Goal: Navigation & Orientation: Find specific page/section

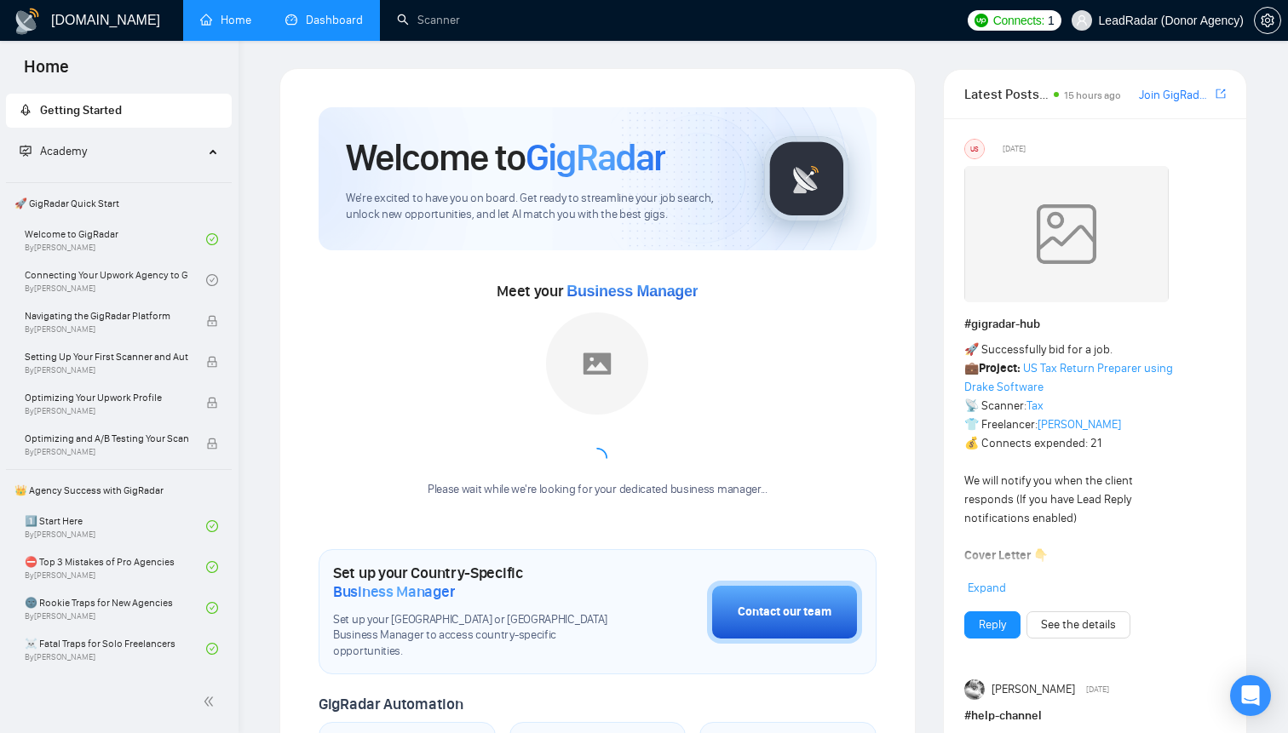
click at [297, 13] on link "Dashboard" at bounding box center [324, 20] width 78 height 14
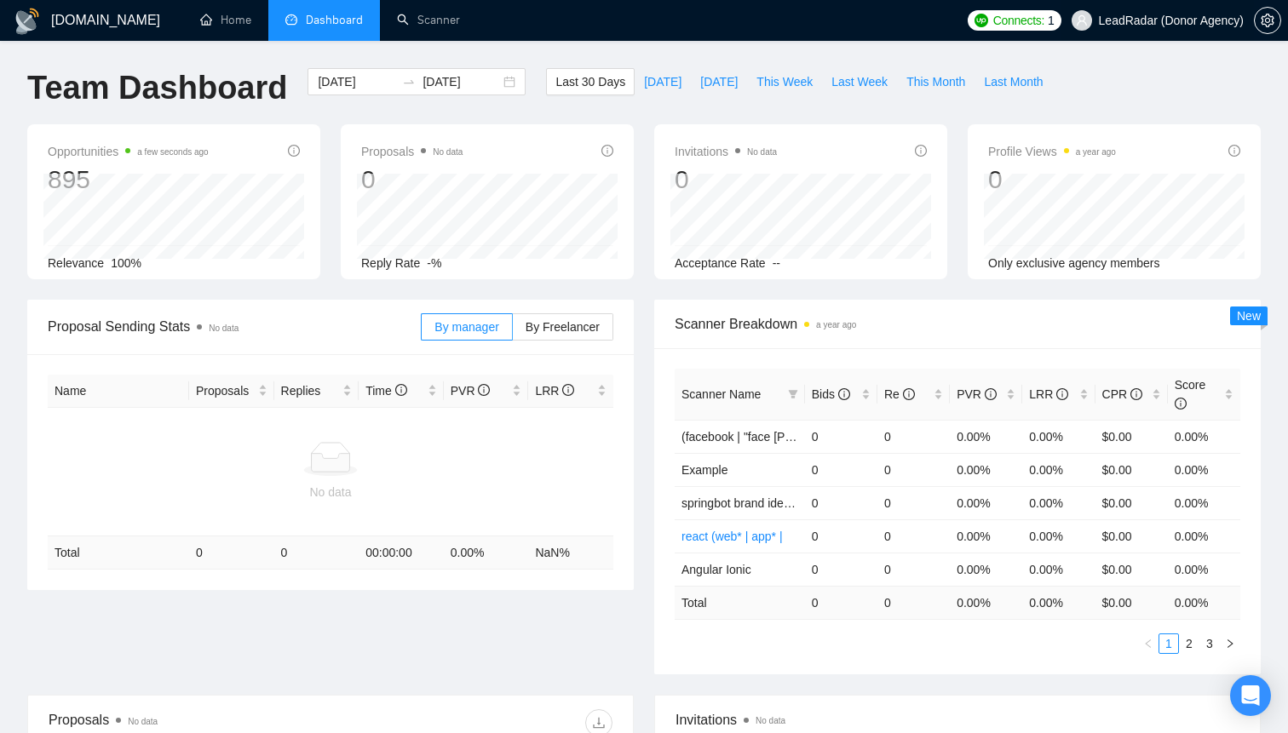
click at [1191, 20] on span "LeadRadar (Donor Agency)" at bounding box center [1171, 20] width 145 height 0
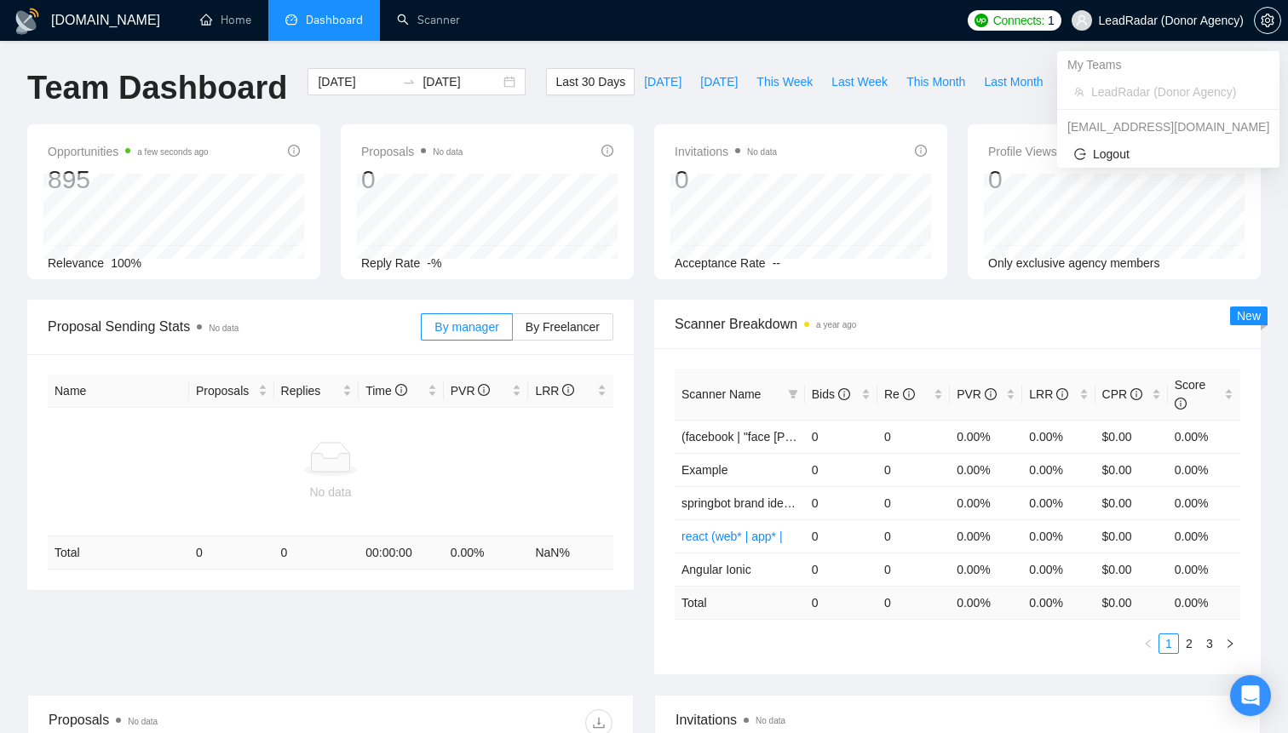
click at [1191, 20] on span "LeadRadar (Donor Agency)" at bounding box center [1171, 20] width 145 height 0
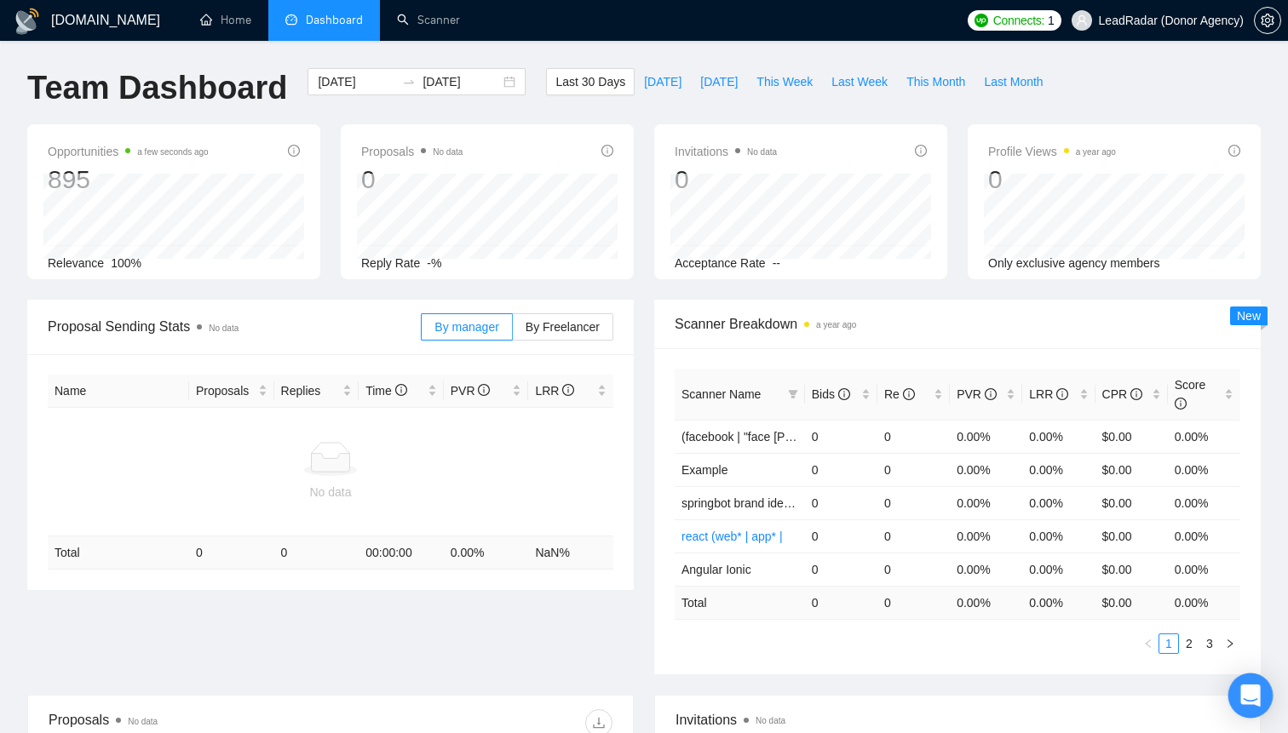
click at [1259, 696] on icon "Open Intercom Messenger" at bounding box center [1250, 696] width 20 height 22
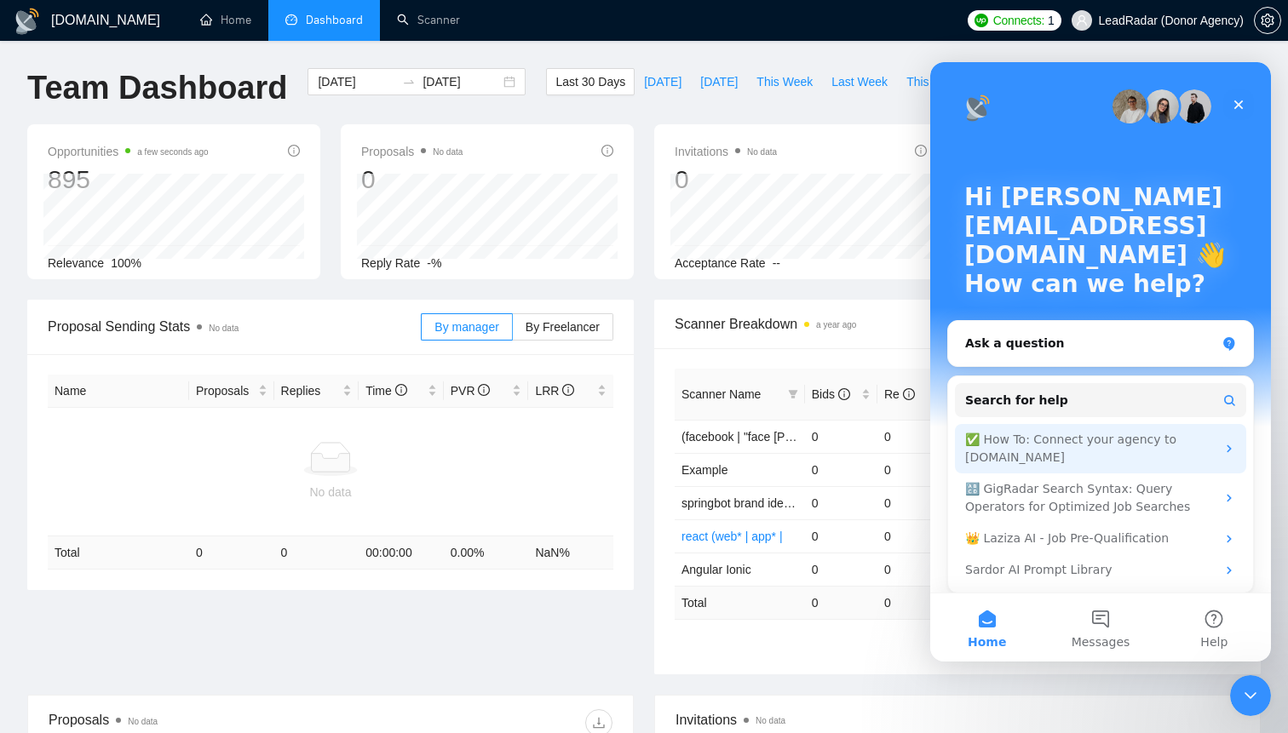
scroll to position [9, 0]
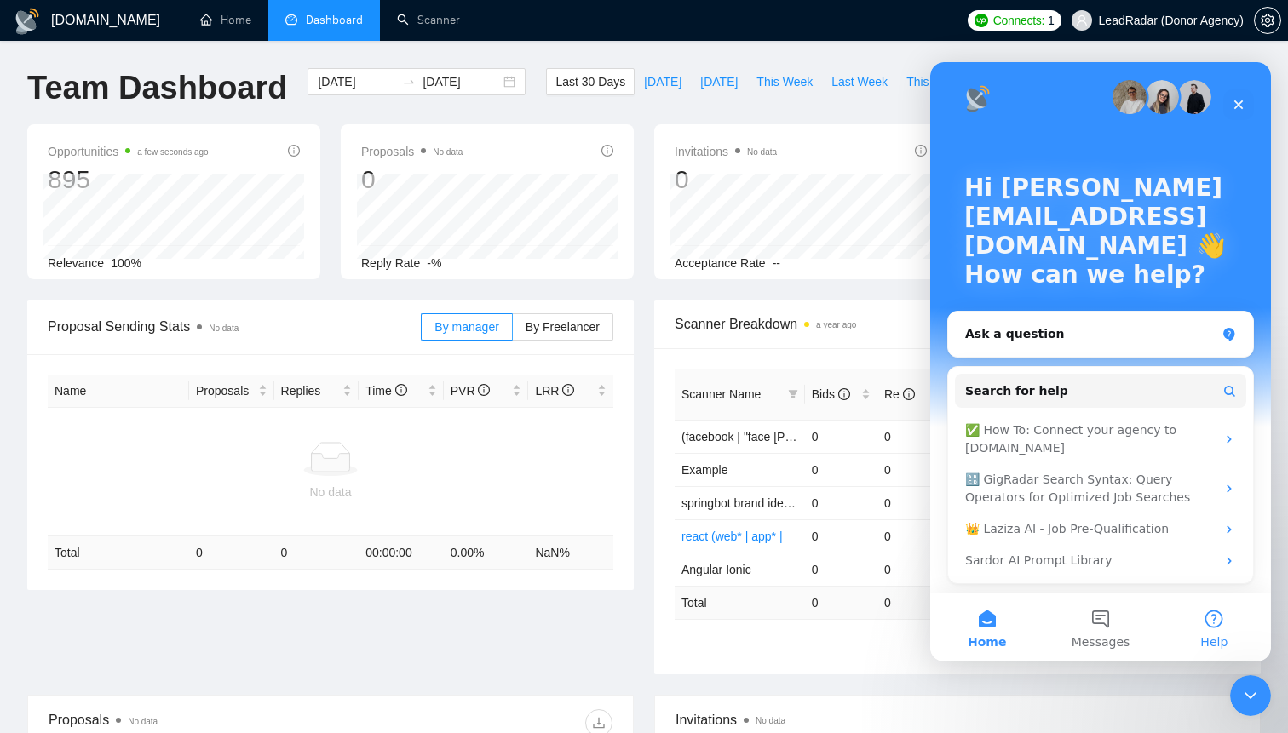
click at [1212, 612] on button "Help" at bounding box center [1213, 628] width 113 height 68
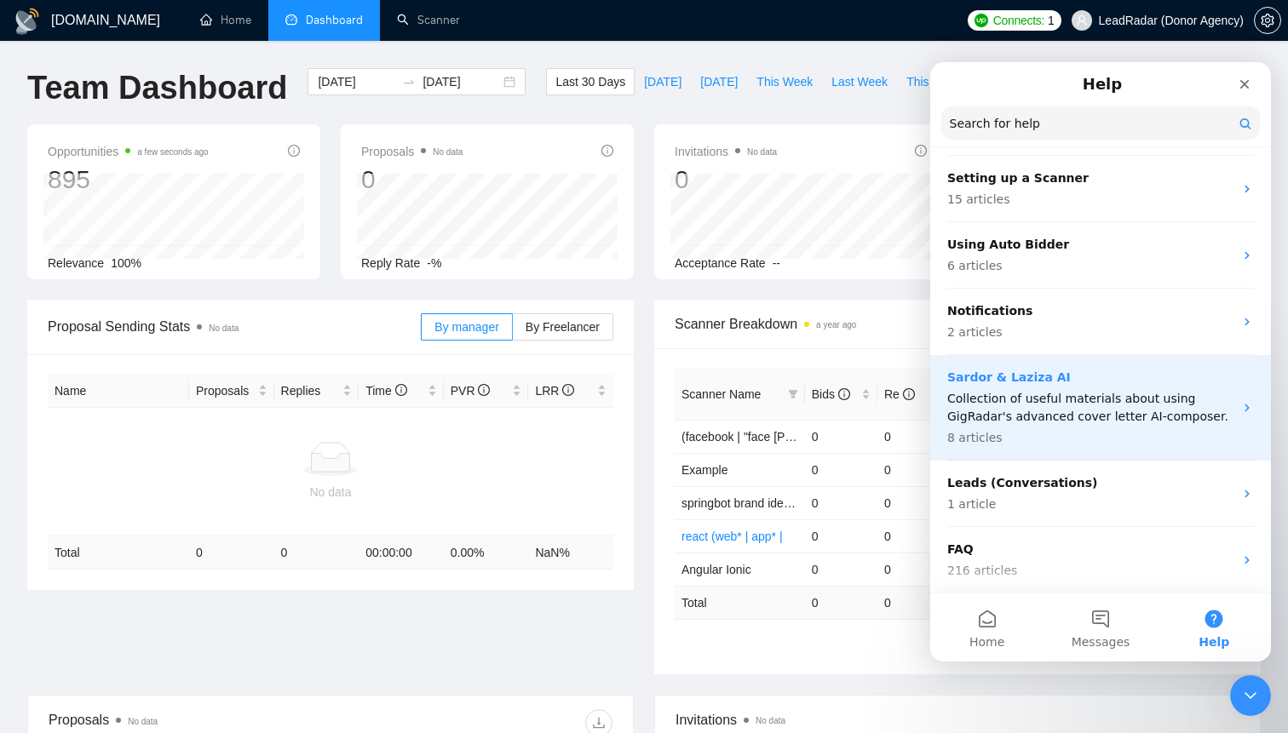
scroll to position [0, 0]
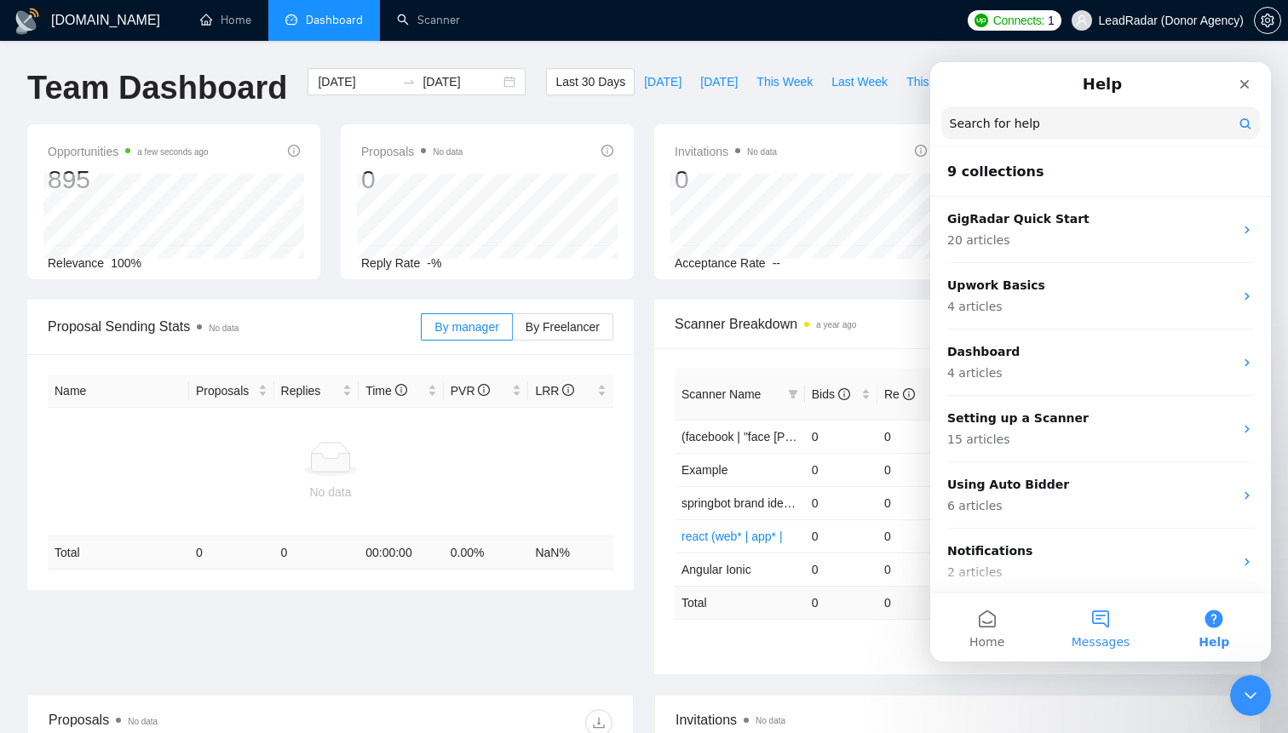
click at [1093, 630] on button "Messages" at bounding box center [1099, 628] width 113 height 68
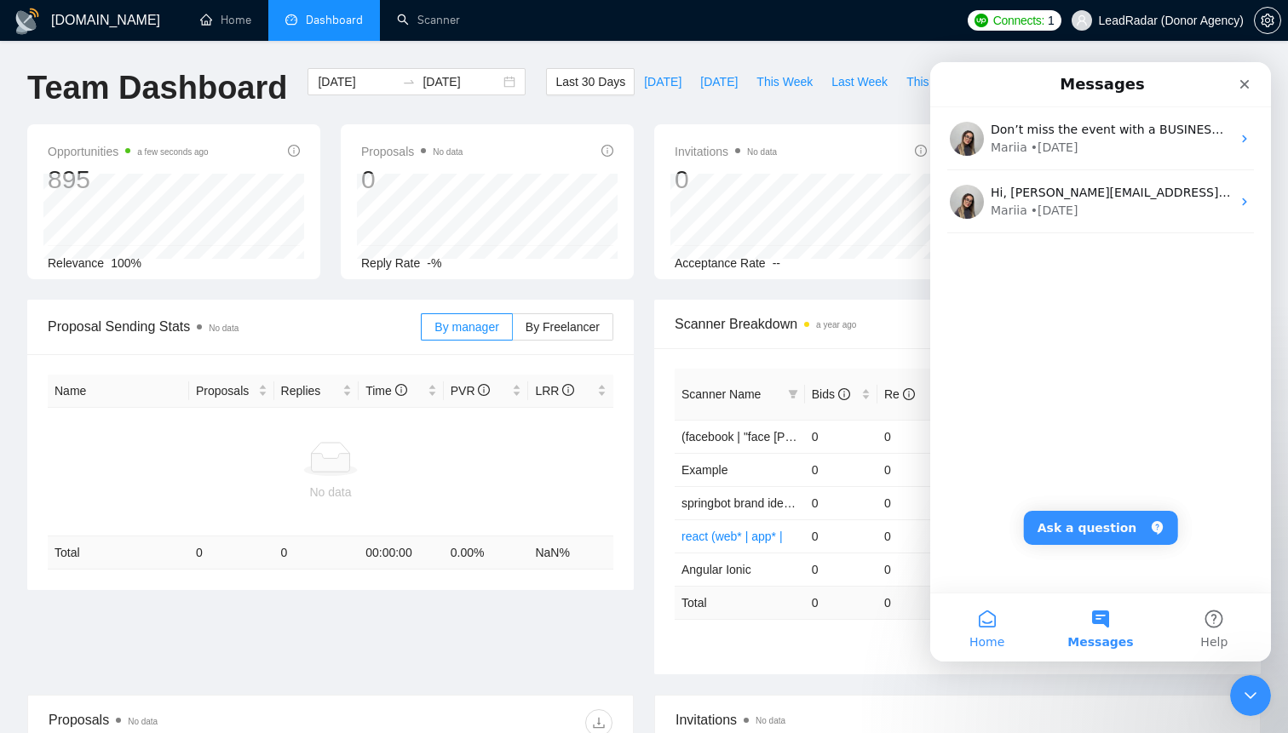
click at [973, 630] on button "Home" at bounding box center [986, 628] width 113 height 68
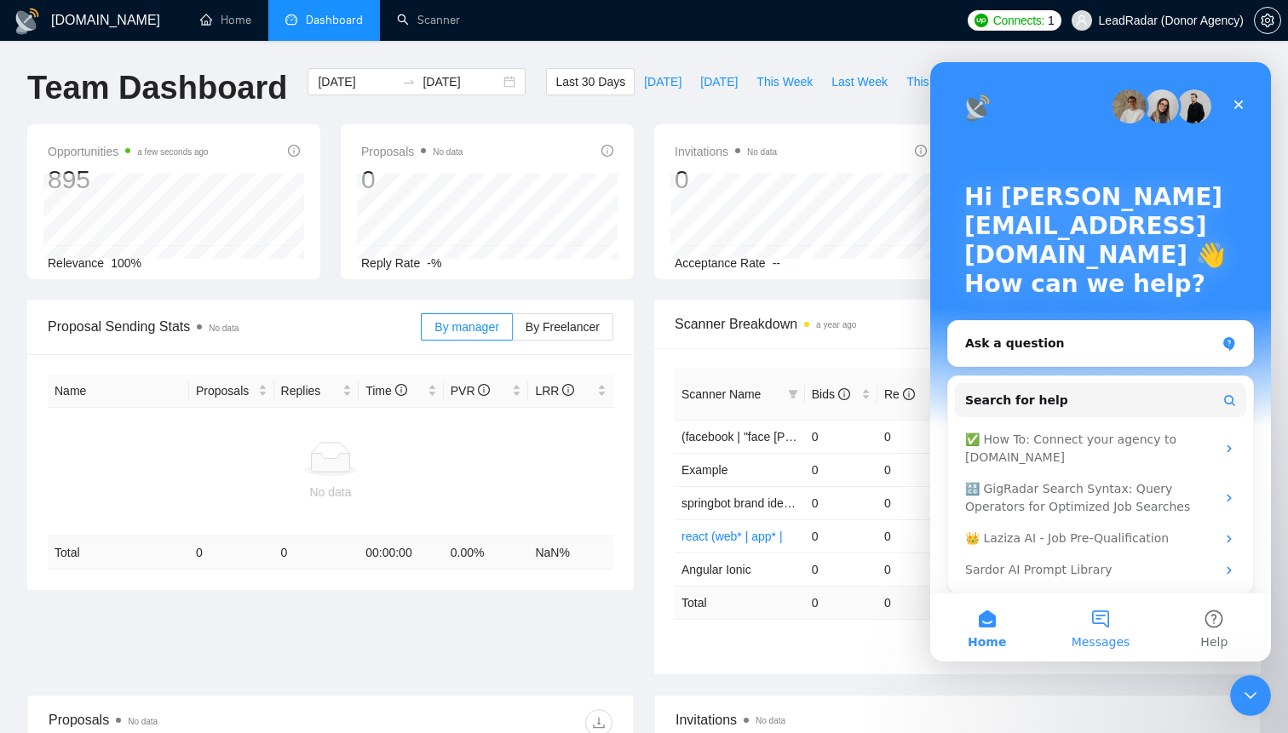
click at [1072, 656] on button "Messages" at bounding box center [1099, 628] width 113 height 68
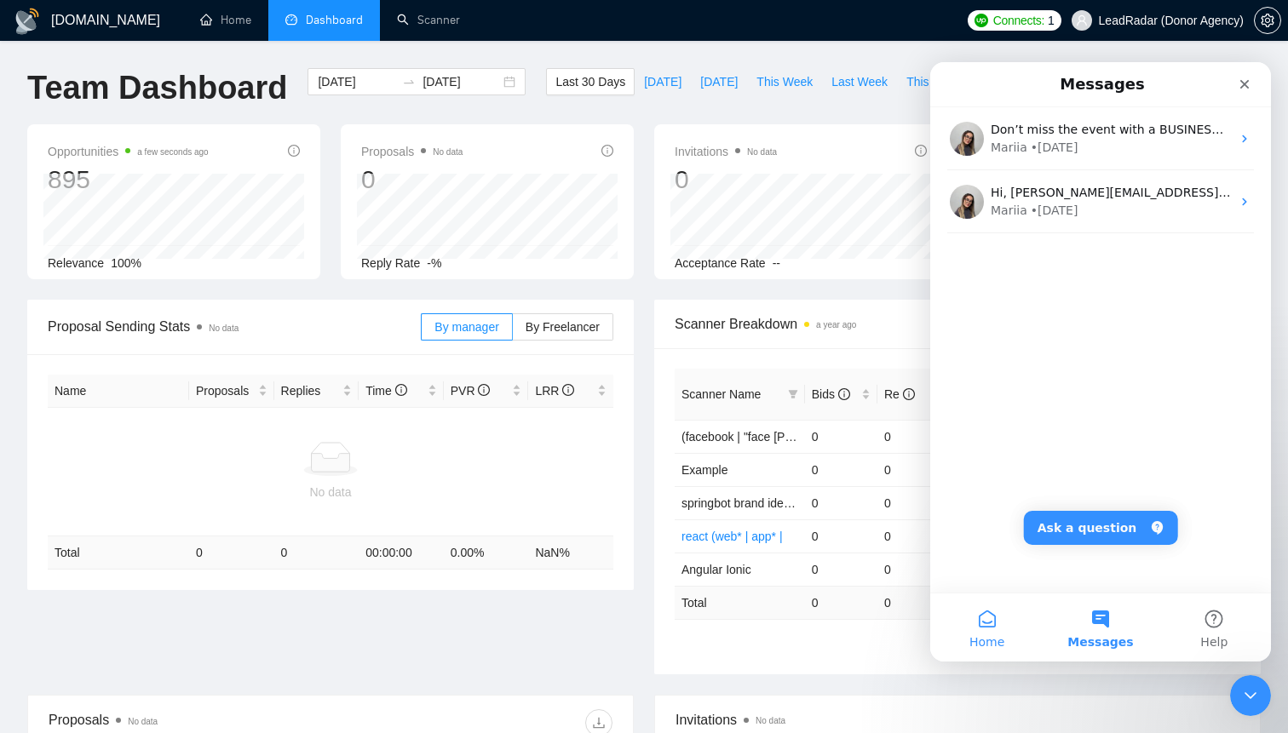
click at [998, 627] on button "Home" at bounding box center [986, 628] width 113 height 68
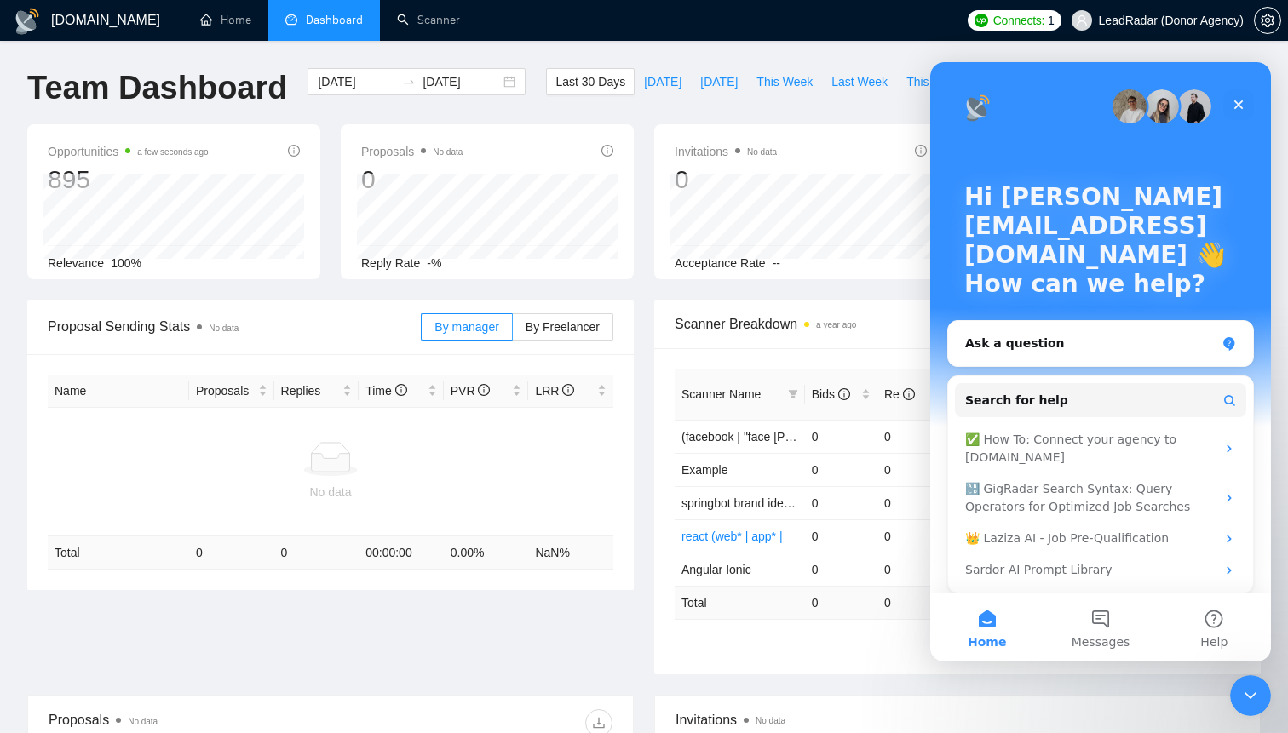
scroll to position [9, 0]
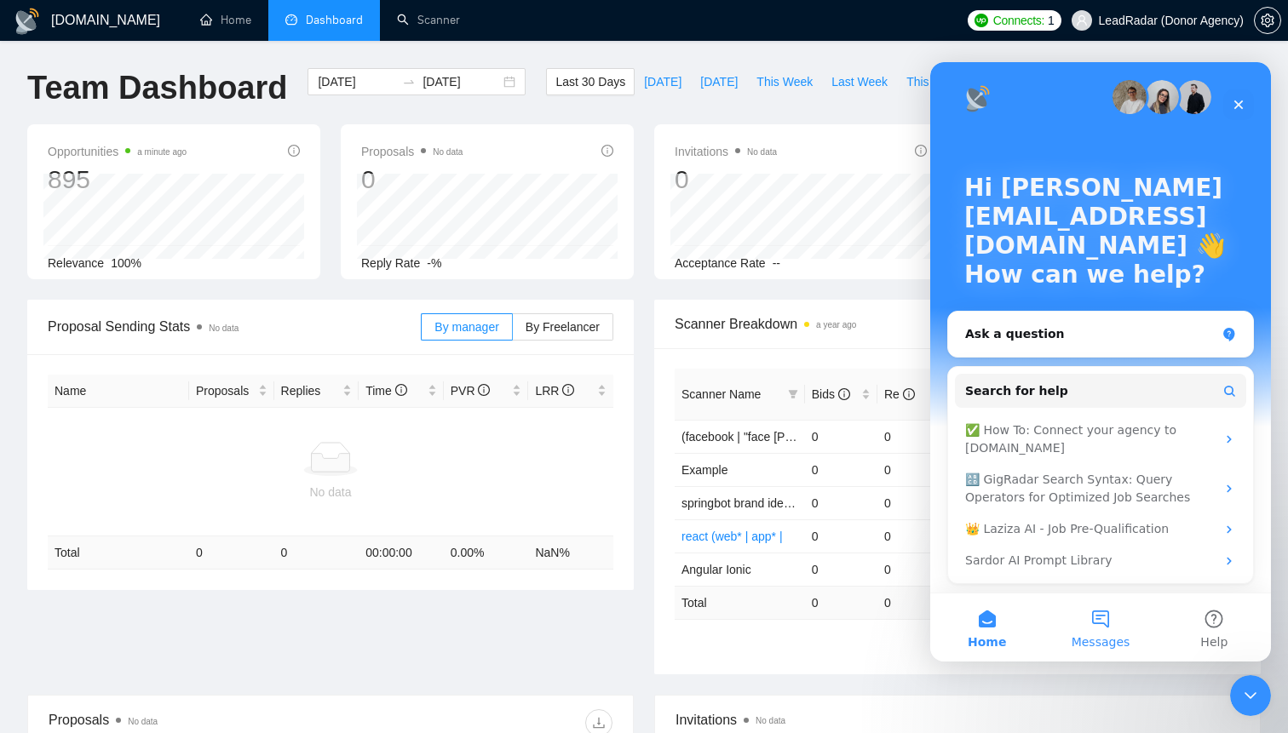
click at [1125, 627] on button "Messages" at bounding box center [1099, 628] width 113 height 68
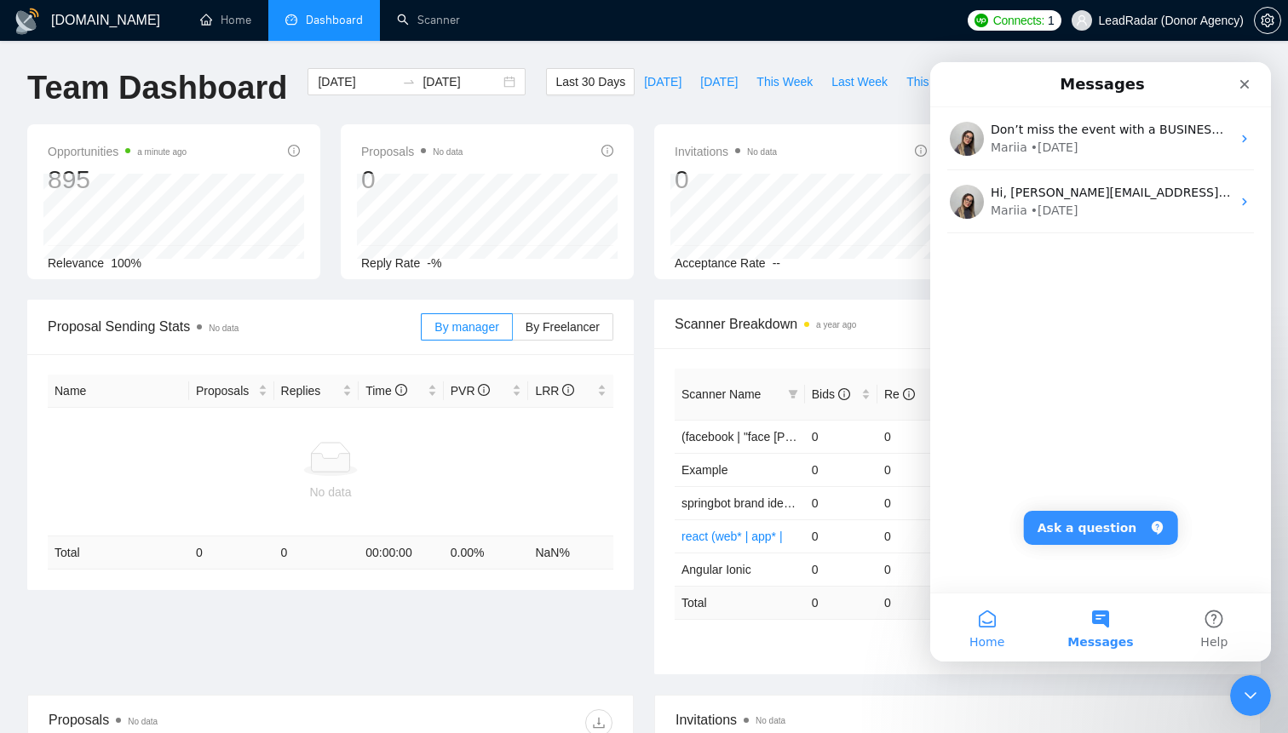
click at [989, 620] on button "Home" at bounding box center [986, 628] width 113 height 68
